Goal: Navigation & Orientation: Locate item on page

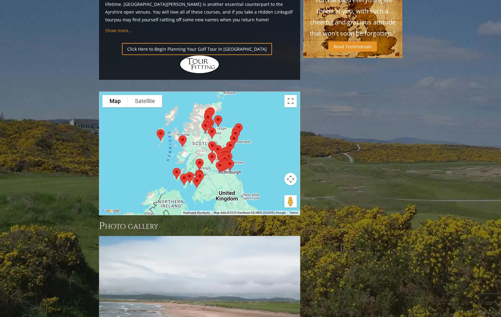
scroll to position [628, 0]
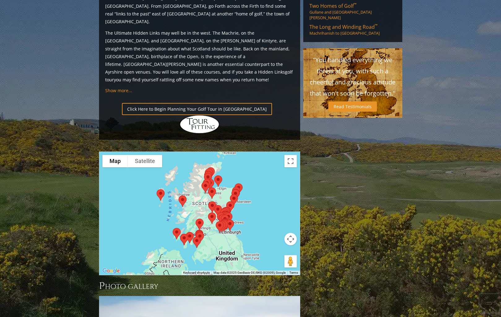
click at [289, 233] on button "Map camera controls" at bounding box center [290, 239] width 12 height 12
click at [291, 155] on button "Toggle fullscreen view" at bounding box center [290, 161] width 12 height 12
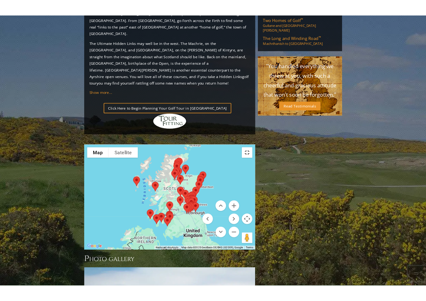
scroll to position [10, 0]
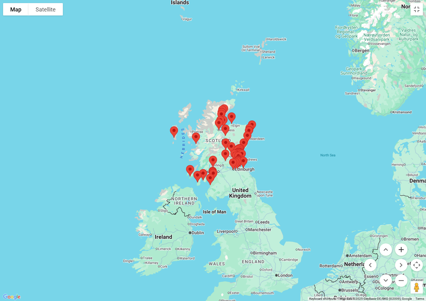
click at [404, 253] on button "Zoom in" at bounding box center [401, 249] width 12 height 12
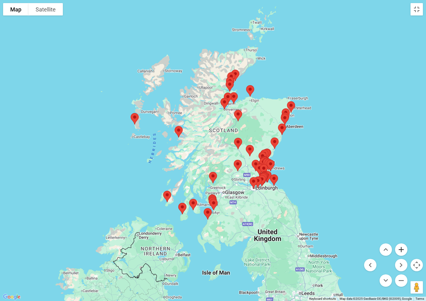
click at [404, 253] on button "Zoom in" at bounding box center [401, 249] width 12 height 12
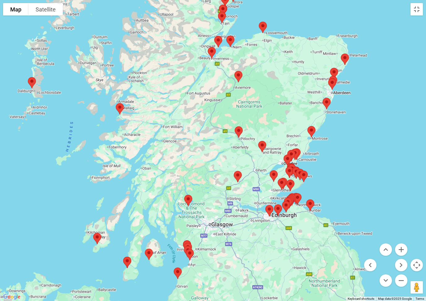
drag, startPoint x: 394, startPoint y: 209, endPoint x: 353, endPoint y: 191, distance: 44.5
click at [353, 191] on div at bounding box center [213, 150] width 426 height 301
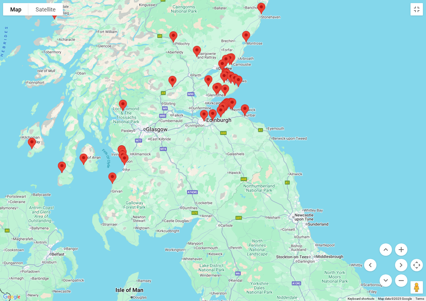
drag, startPoint x: 365, startPoint y: 151, endPoint x: 323, endPoint y: 6, distance: 151.1
click at [323, 6] on div at bounding box center [213, 150] width 426 height 301
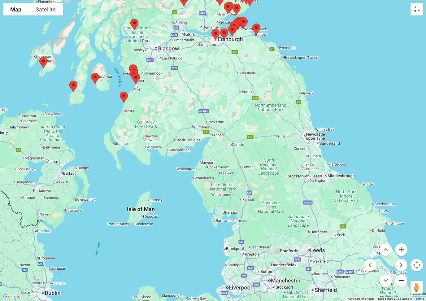
click at [403, 279] on button "Zoom out" at bounding box center [401, 280] width 12 height 12
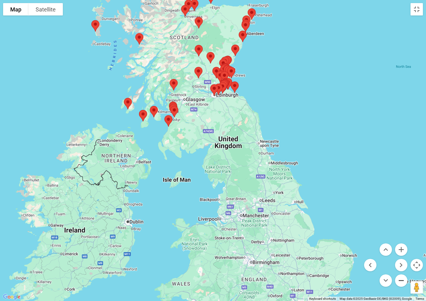
click at [403, 279] on button "Zoom out" at bounding box center [401, 280] width 12 height 12
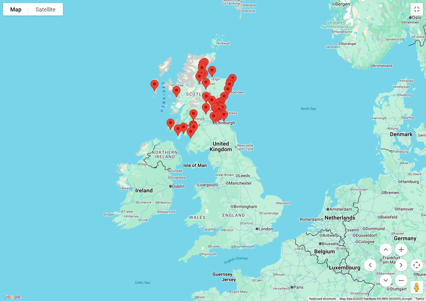
click at [325, 136] on div at bounding box center [213, 150] width 426 height 301
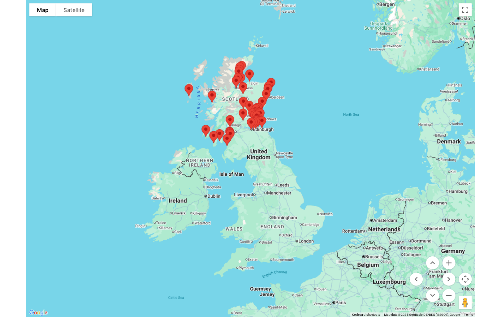
scroll to position [628, 0]
